Goal: Find specific page/section: Find specific page/section

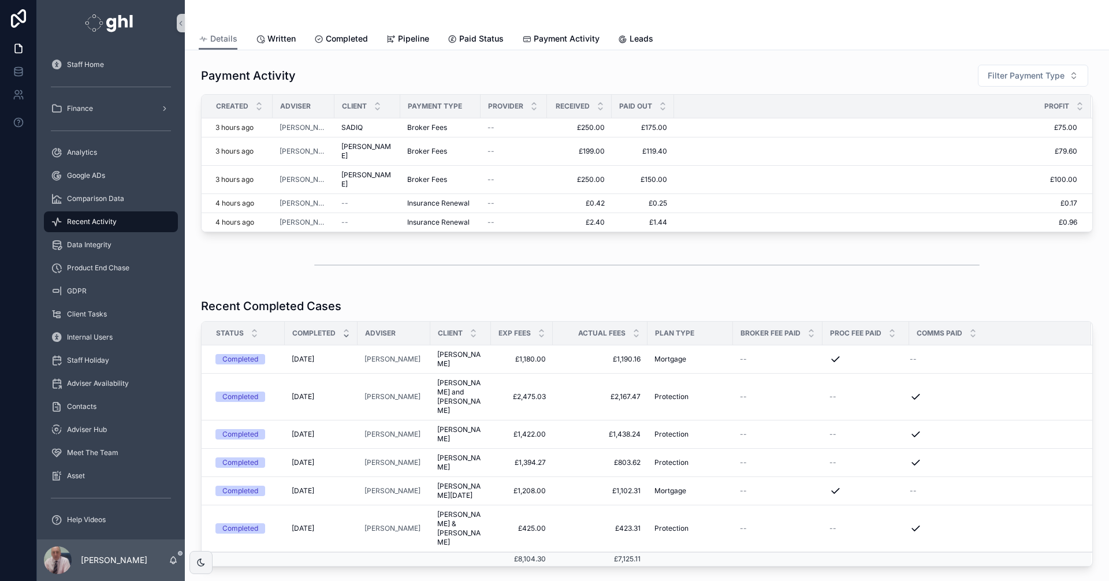
scroll to position [55, 0]
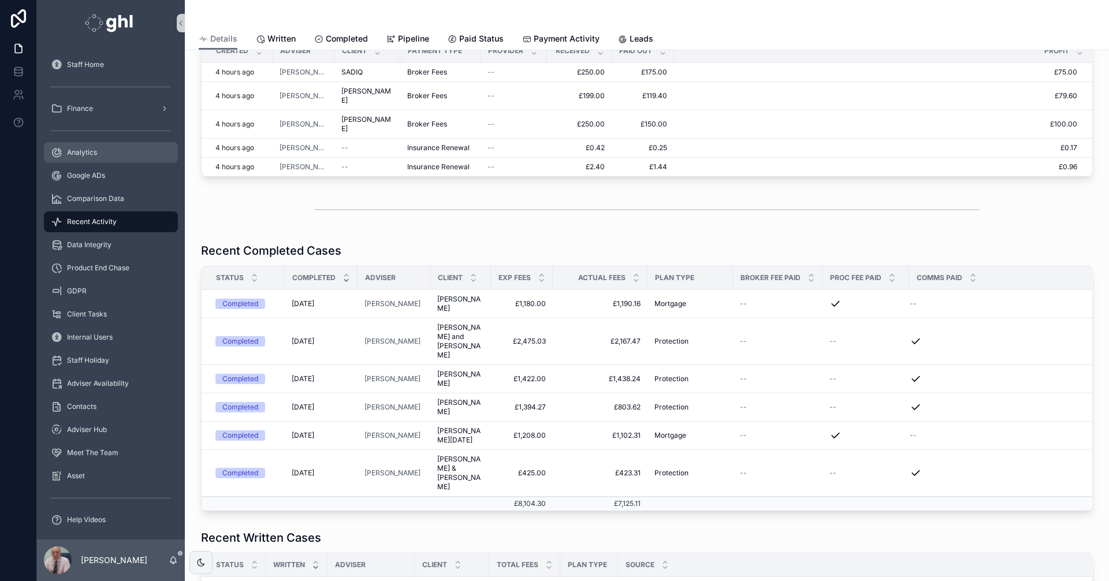
click at [83, 148] on span "Analytics" at bounding box center [82, 152] width 30 height 9
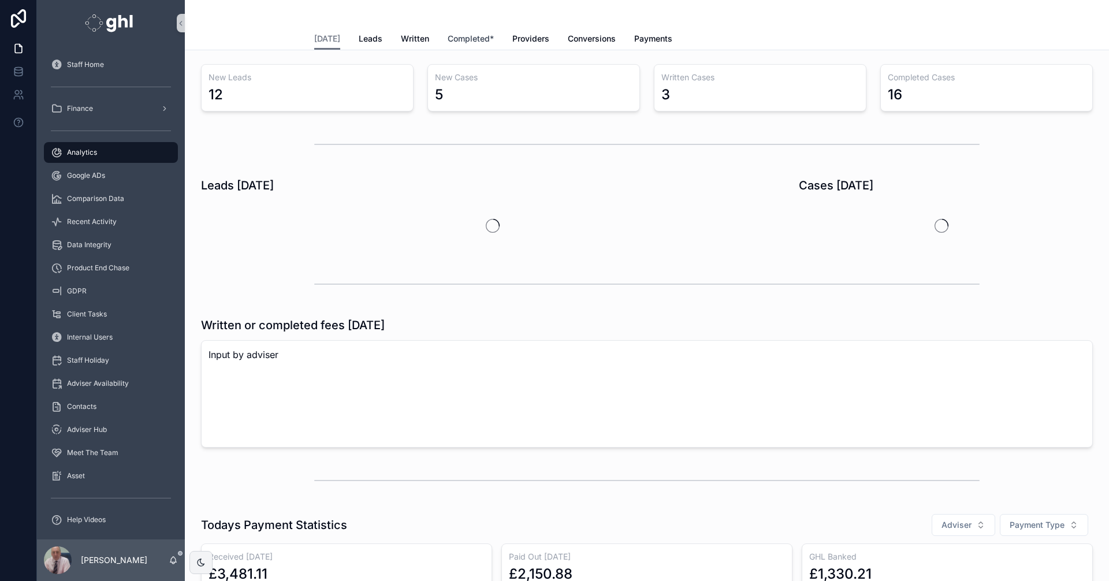
click at [462, 37] on span "Completed*" at bounding box center [471, 39] width 46 height 12
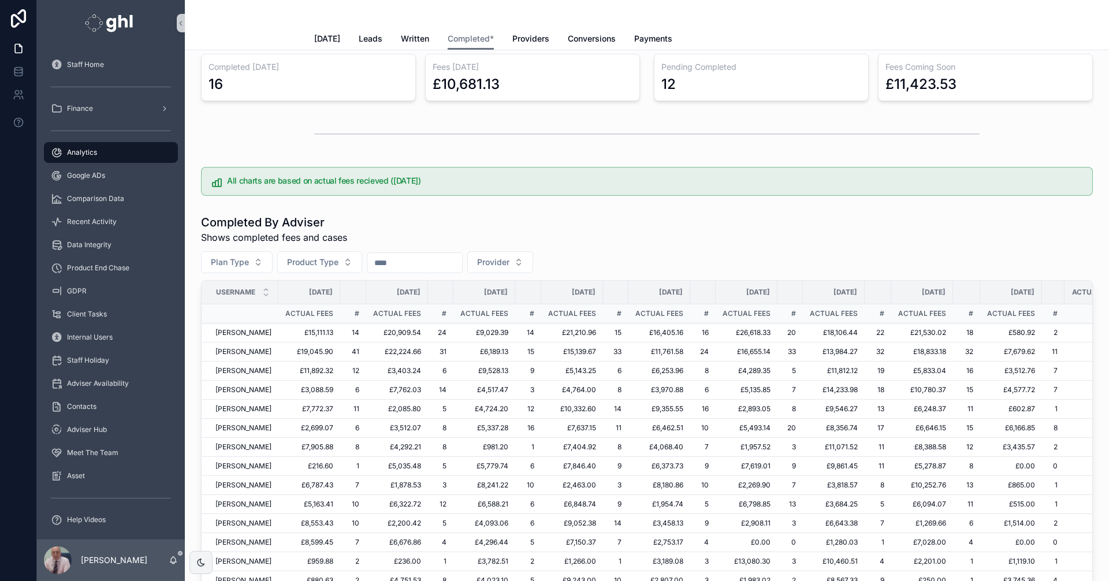
scroll to position [154, 0]
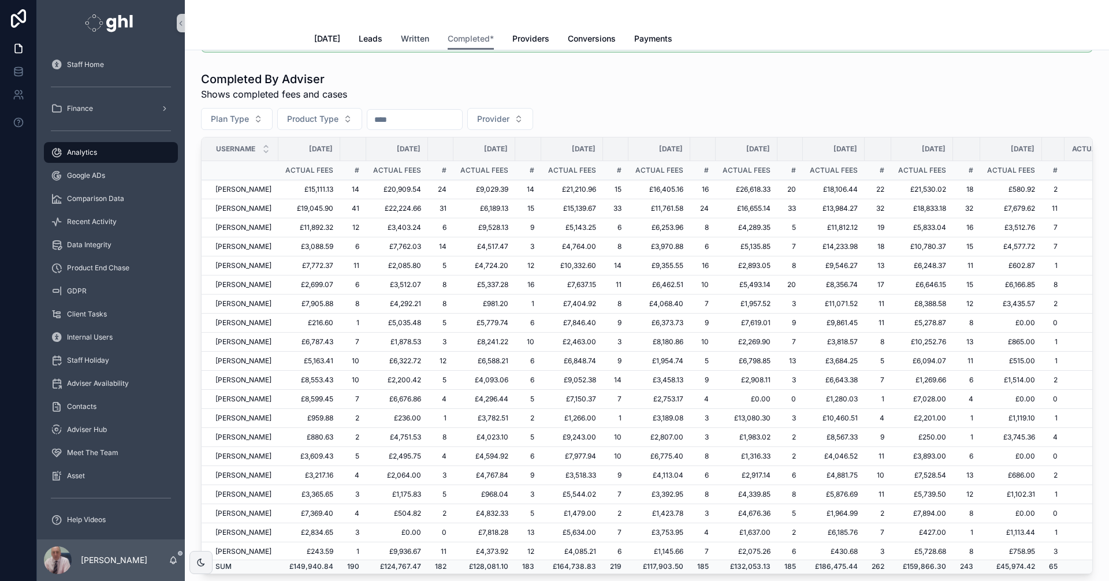
click at [408, 35] on span "Written" at bounding box center [415, 39] width 28 height 12
